Goal: Navigation & Orientation: Find specific page/section

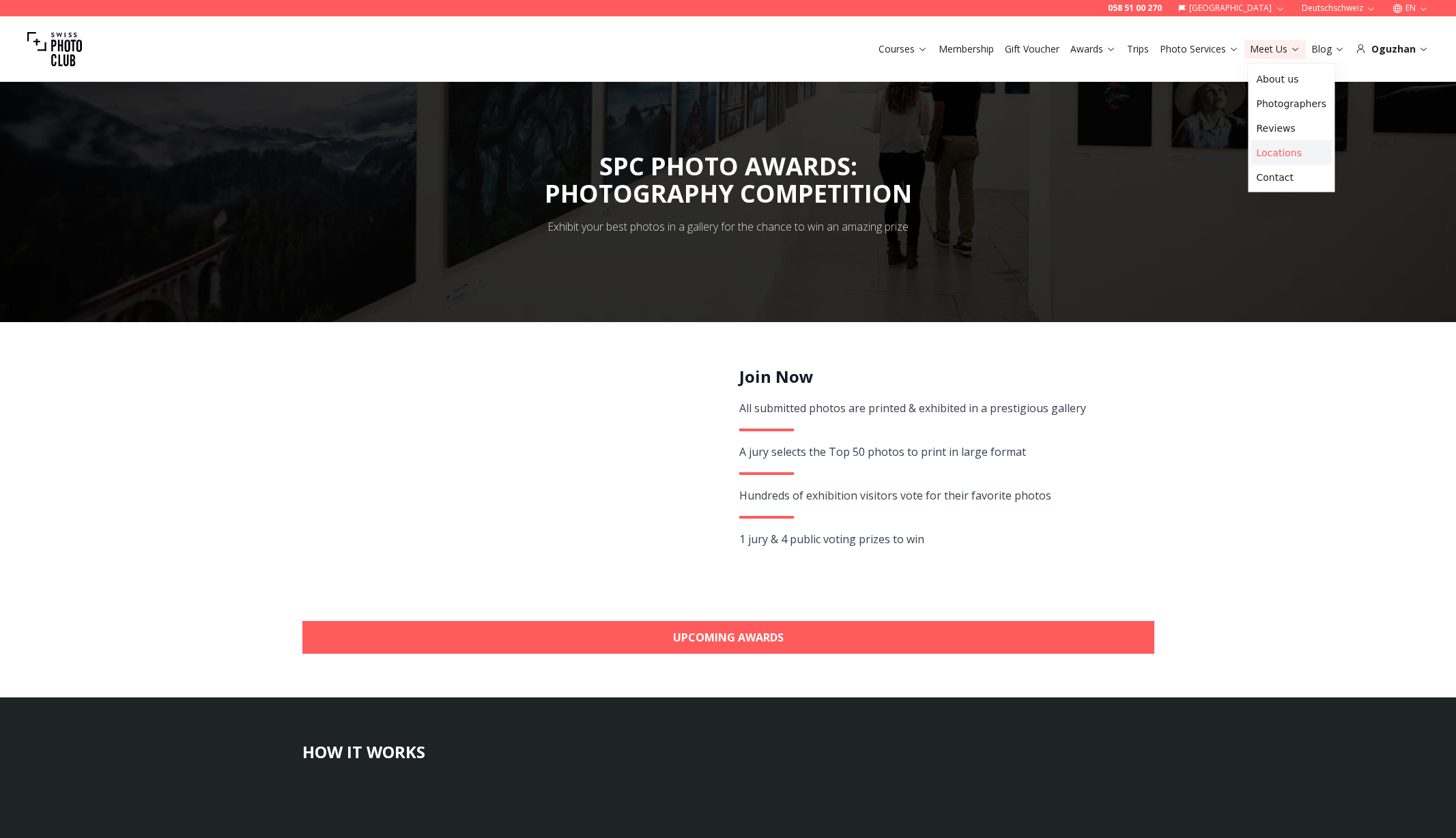
click at [1273, 159] on link "Locations" at bounding box center [1292, 152] width 81 height 24
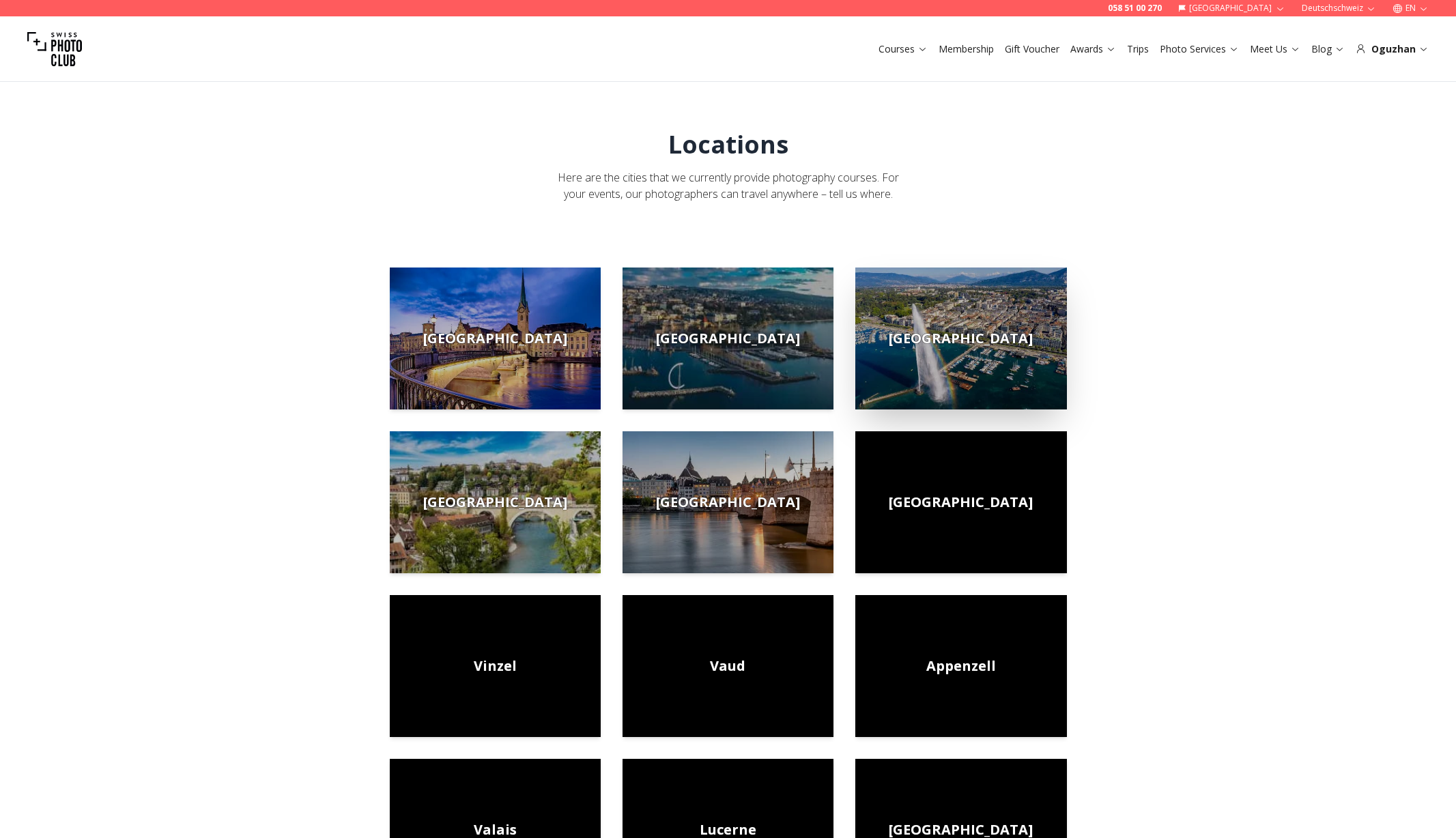
scroll to position [30, 0]
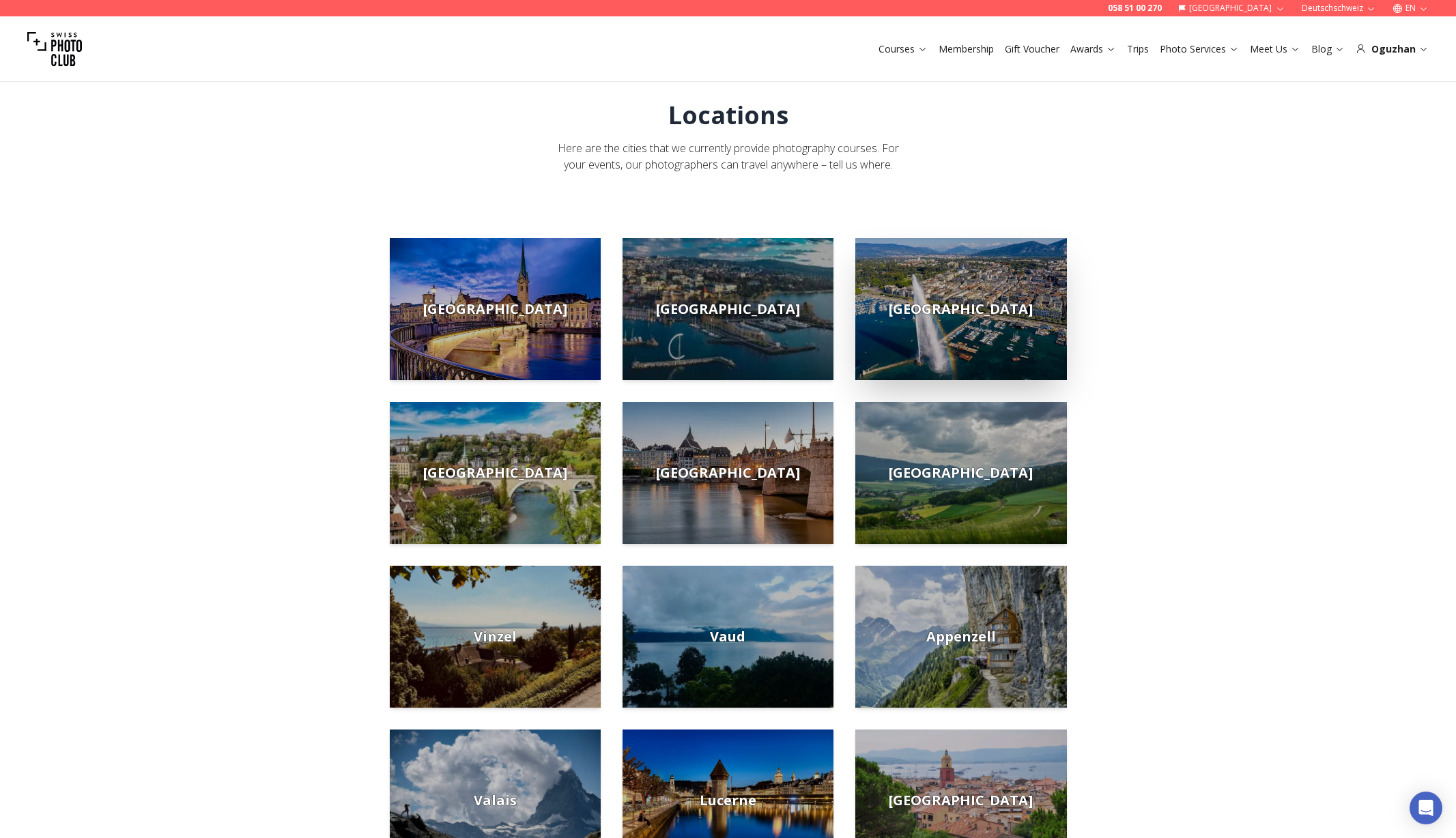
click at [969, 308] on span "[GEOGRAPHIC_DATA]" at bounding box center [961, 308] width 144 height 19
